Goal: Find specific page/section: Find specific page/section

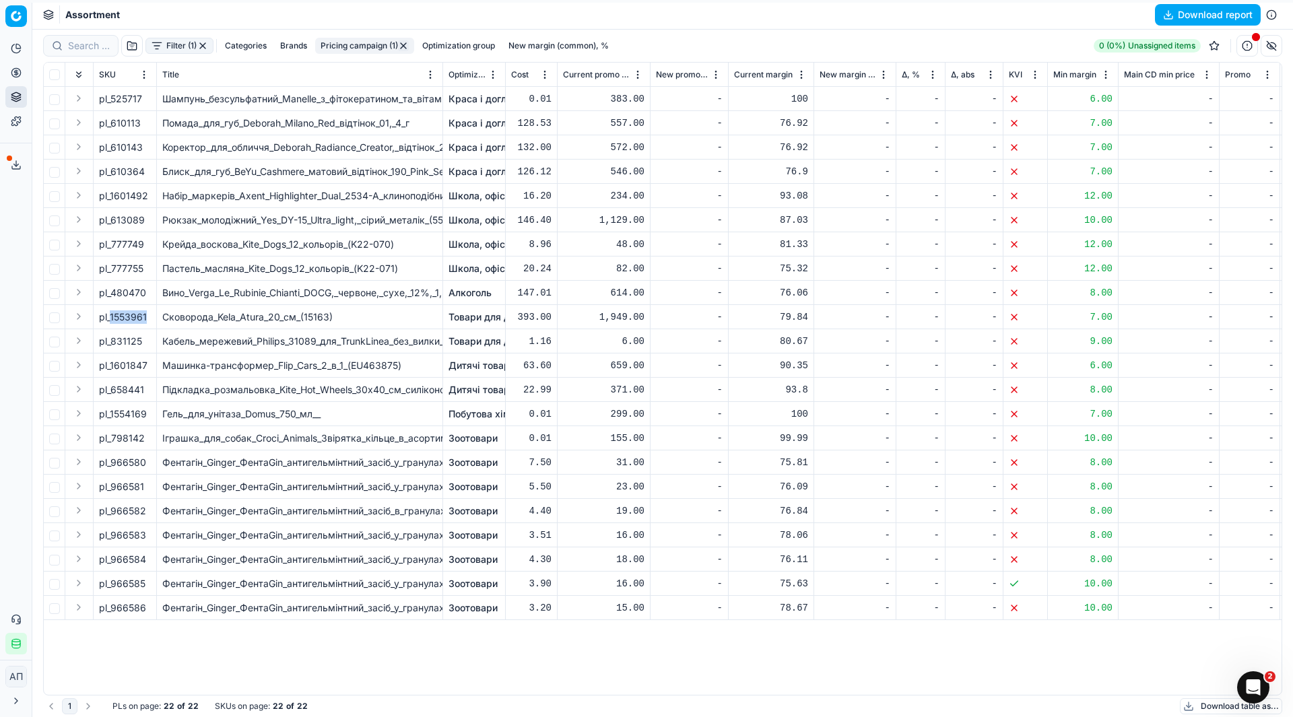
click at [202, 44] on button "button" at bounding box center [202, 45] width 11 height 11
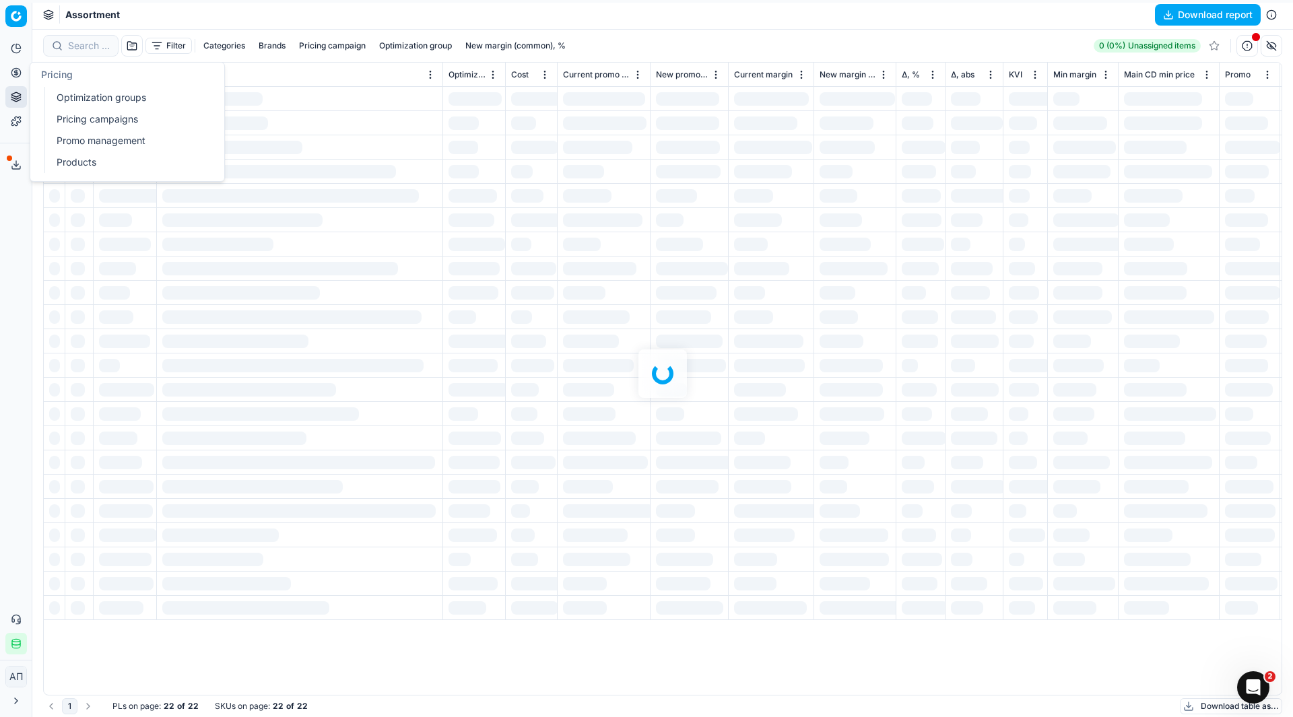
click at [62, 100] on link "Optimization groups" at bounding box center [129, 97] width 157 height 19
